Goal: Information Seeking & Learning: Learn about a topic

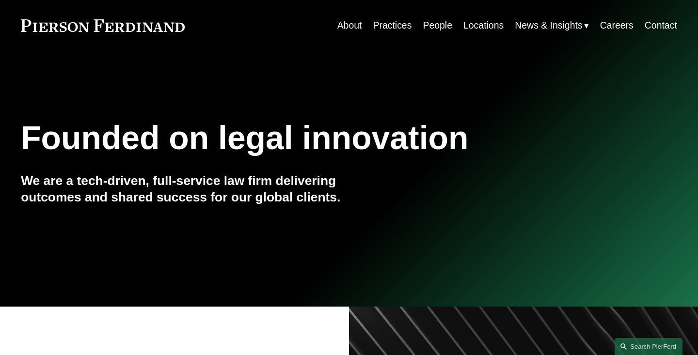
scroll to position [30, 0]
click at [609, 24] on link "Careers" at bounding box center [616, 25] width 33 height 19
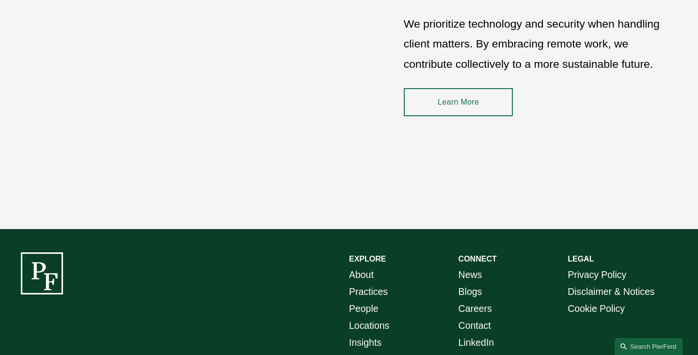
scroll to position [1339, 0]
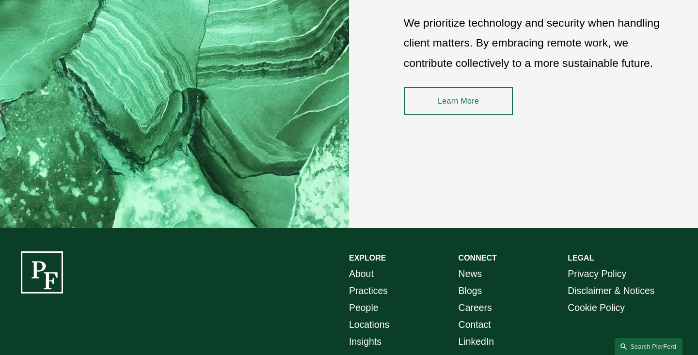
click at [370, 288] on link "Practices" at bounding box center [368, 291] width 39 height 17
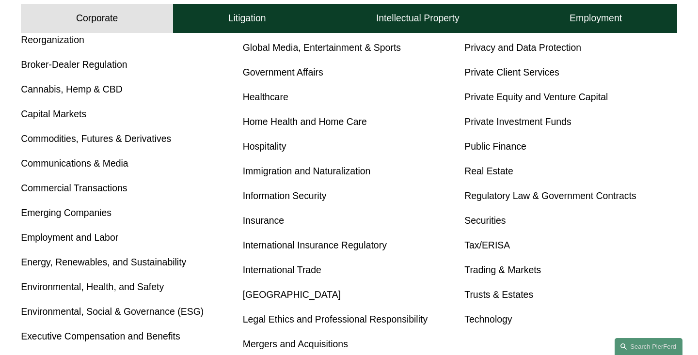
scroll to position [458, 0]
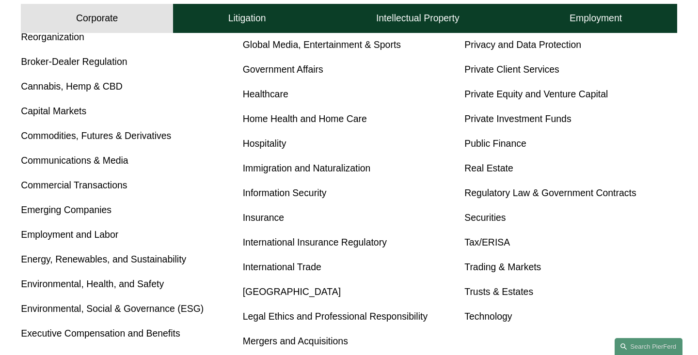
click at [101, 238] on link "Employment and Labor" at bounding box center [69, 234] width 97 height 11
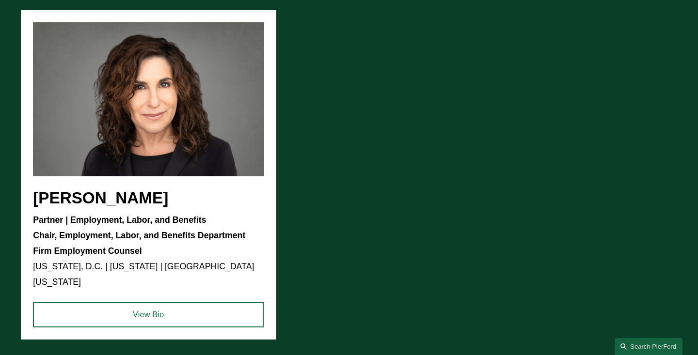
scroll to position [749, 0]
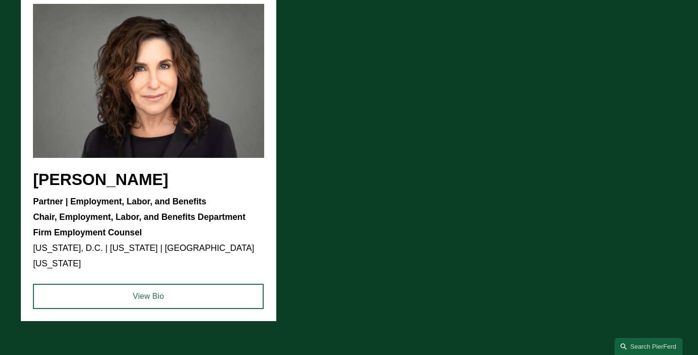
drag, startPoint x: 180, startPoint y: 181, endPoint x: 61, endPoint y: 179, distance: 119.7
click at [61, 179] on ul "[PERSON_NAME] Partner | Employment, Labor, and Benefits Chair, Employment, Labo…" at bounding box center [349, 157] width 656 height 330
